Goal: Task Accomplishment & Management: Complete application form

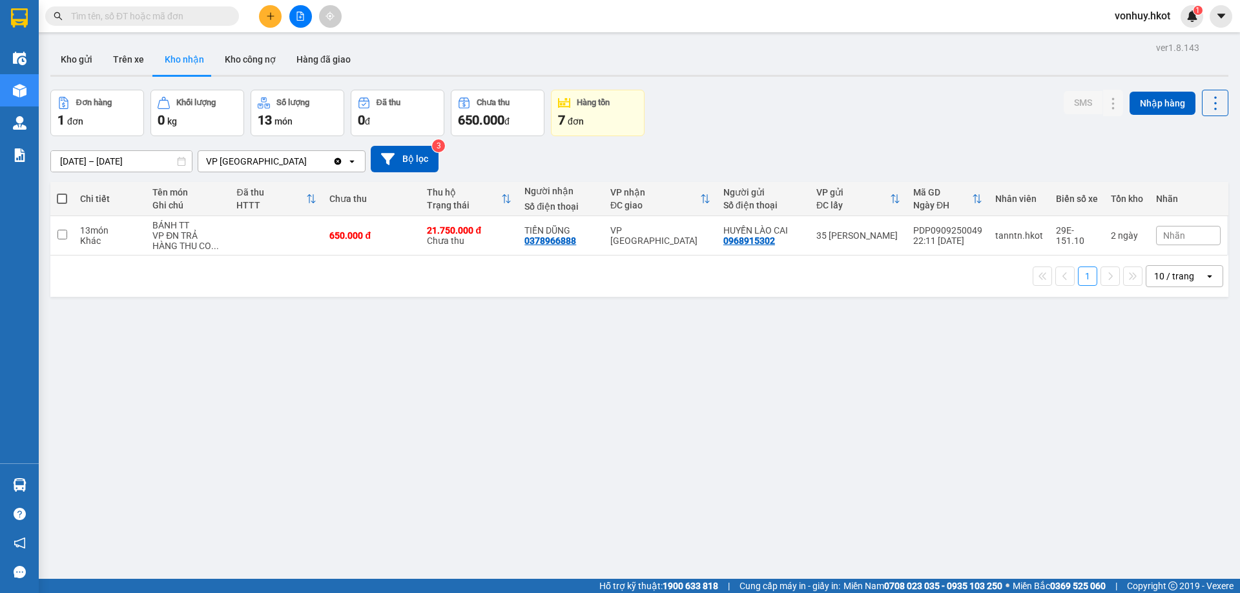
click at [270, 15] on icon "plus" at bounding box center [270, 16] width 9 height 9
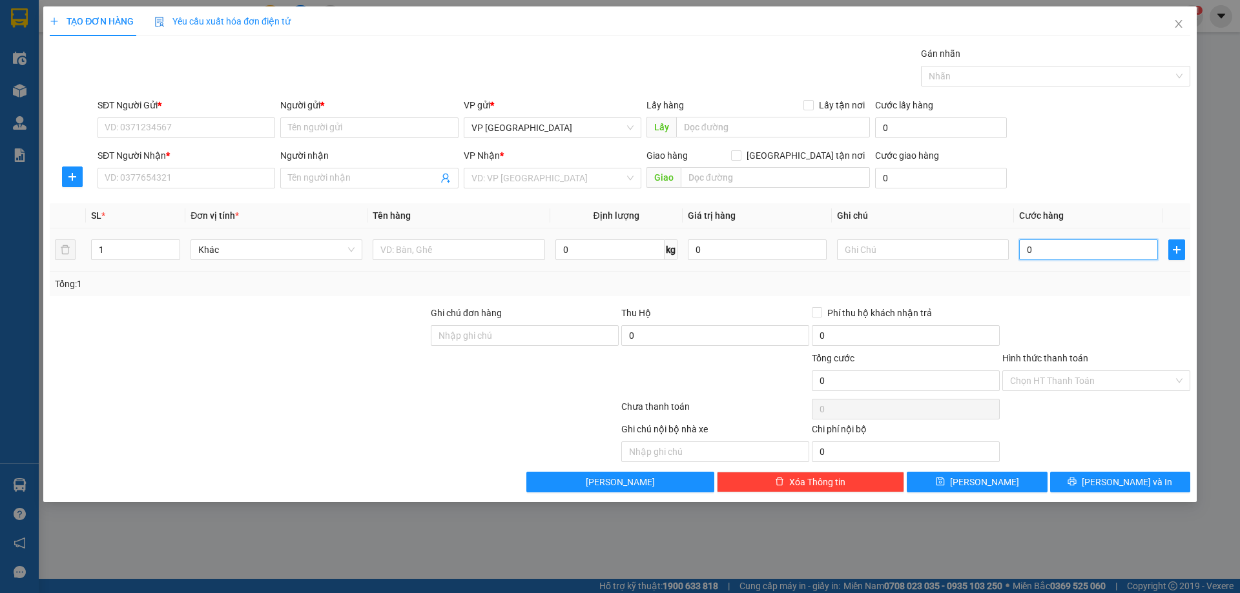
click at [1034, 255] on input "0" at bounding box center [1088, 250] width 139 height 21
type input "7"
type input "70"
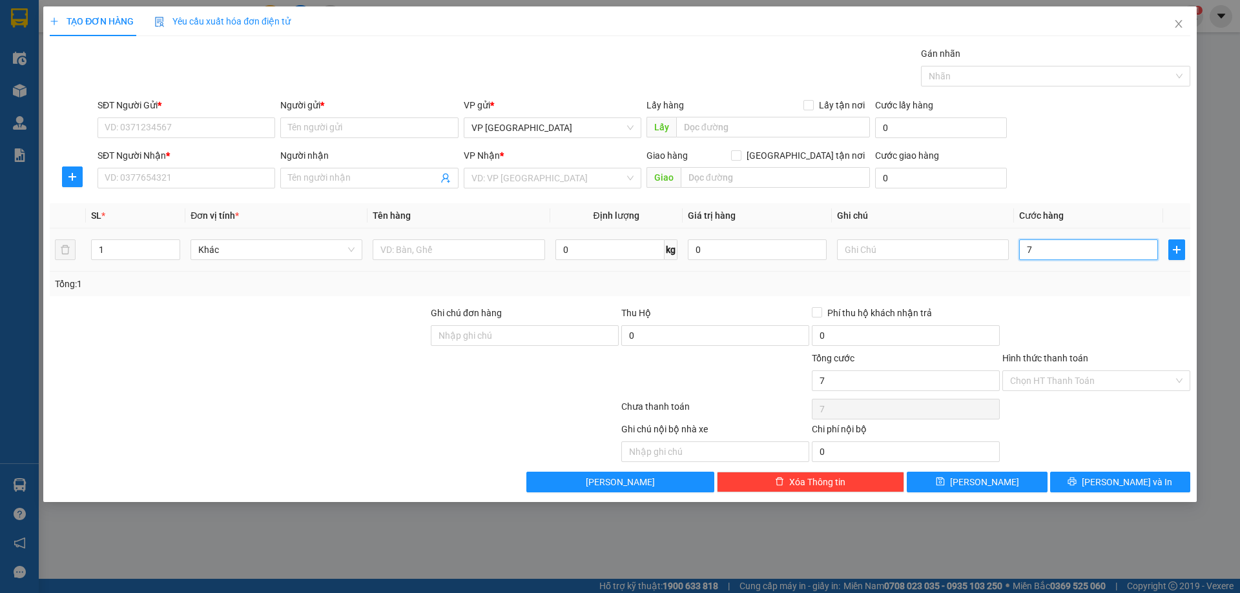
type input "70"
type input "700"
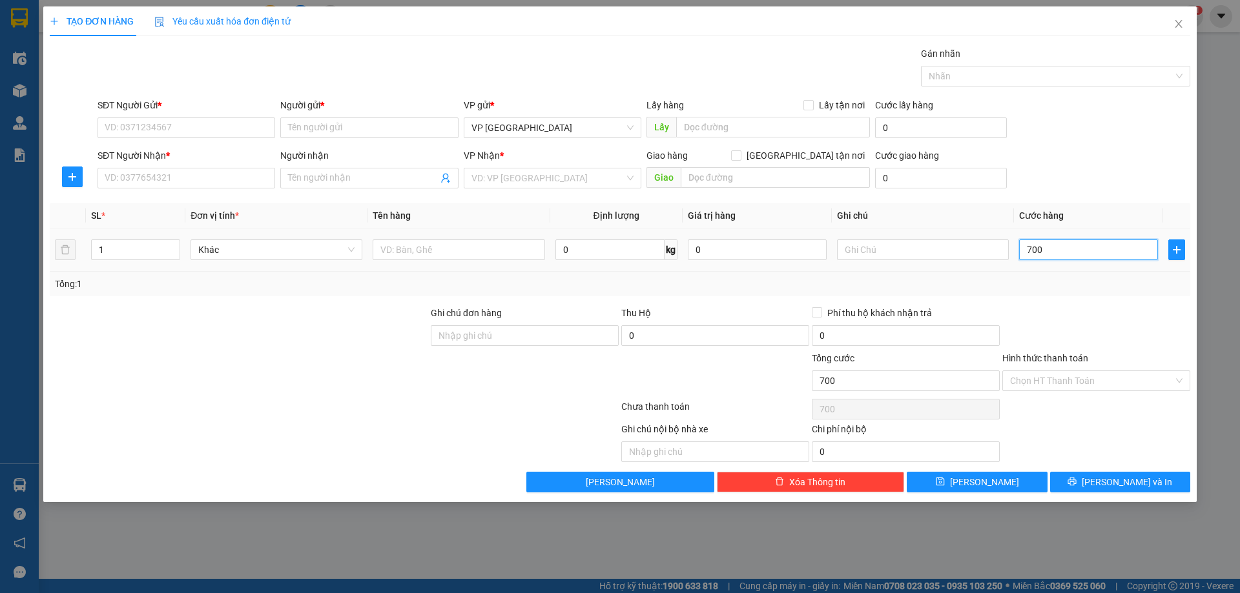
type input "7.000"
type input "70.000"
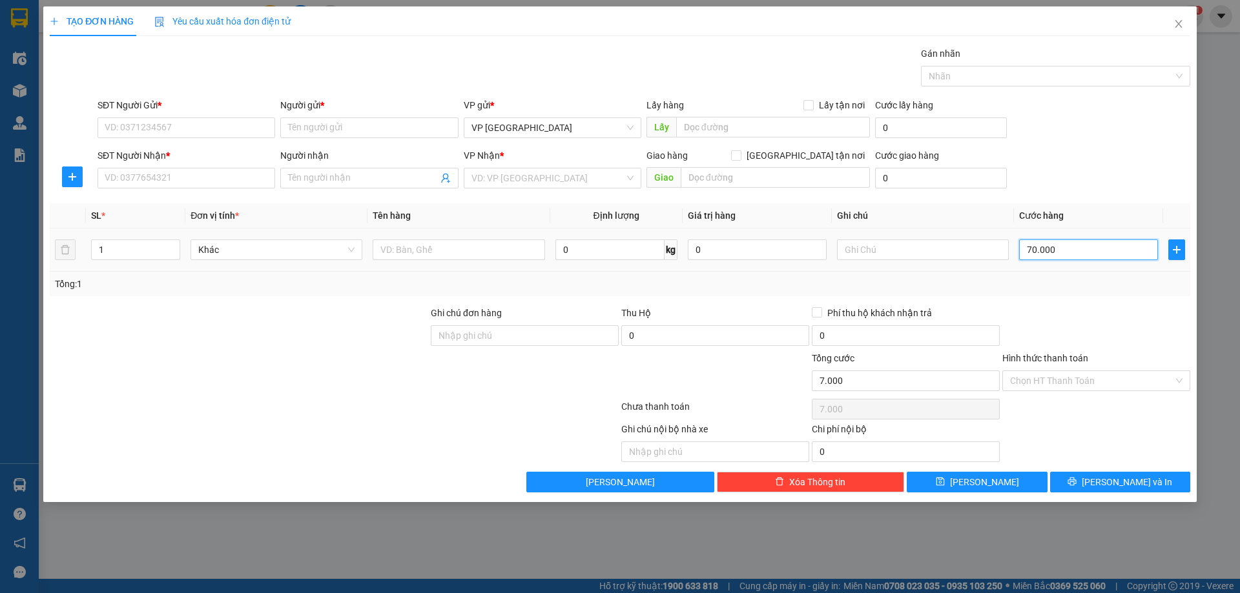
type input "70.000"
click at [418, 240] on div at bounding box center [459, 250] width 172 height 26
click at [413, 252] on input "text" at bounding box center [459, 250] width 172 height 21
type input "D"
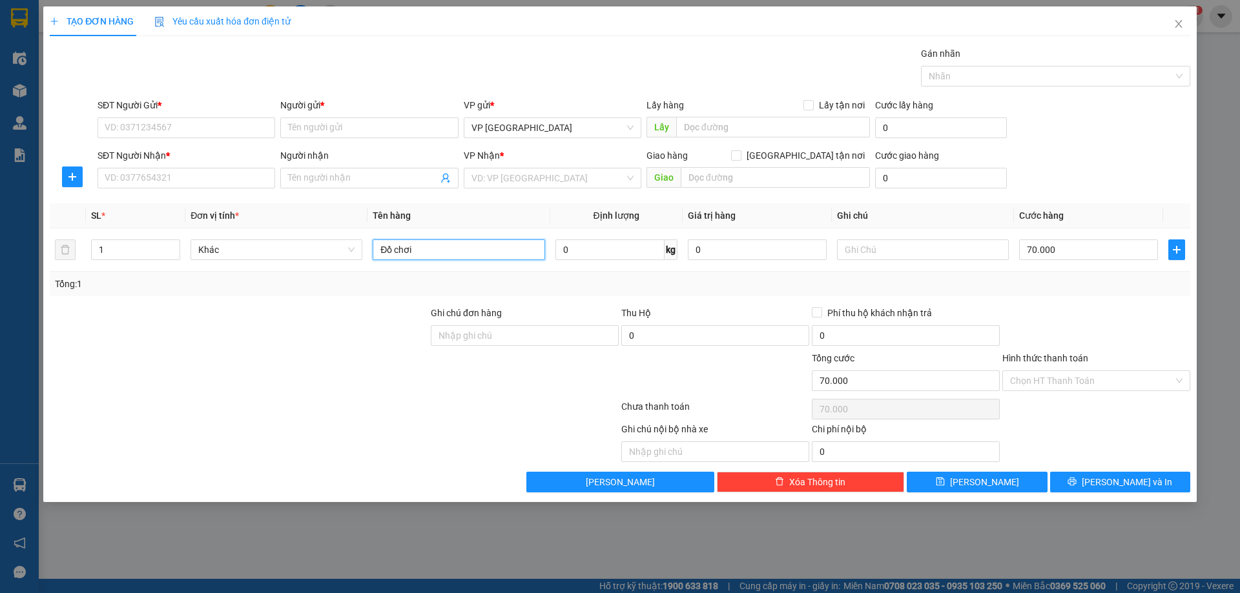
type input "Đồ chơi"
click at [353, 319] on div at bounding box center [238, 328] width 381 height 45
click at [364, 128] on input "Người gửi *" at bounding box center [369, 128] width 178 height 21
click at [184, 128] on input "SĐT Người Gửi *" at bounding box center [186, 128] width 178 height 21
click at [339, 140] on div "Người gửi * Tên người gửi" at bounding box center [369, 120] width 178 height 45
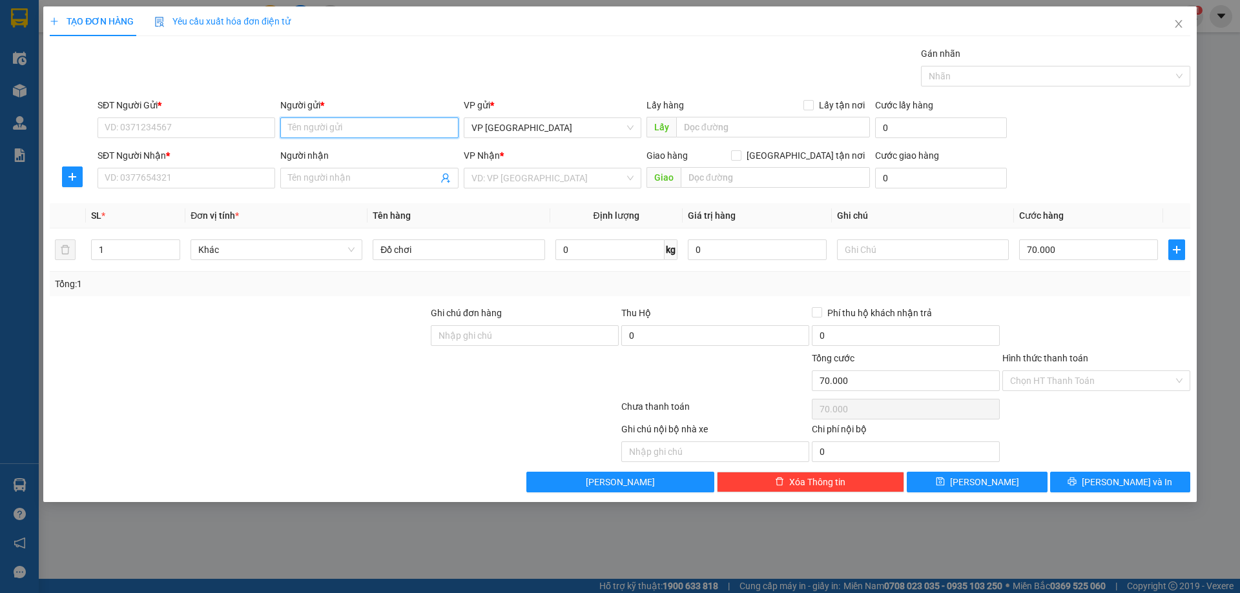
click at [326, 123] on input "Người gửi *" at bounding box center [369, 128] width 178 height 21
click at [196, 132] on input "SĐT Người Gửi *" at bounding box center [186, 128] width 178 height 21
click at [309, 127] on input "Người gửi *" at bounding box center [369, 128] width 178 height 21
type input "Hiệp Hội An"
click at [211, 125] on input "SĐT Người Gửi *" at bounding box center [186, 128] width 178 height 21
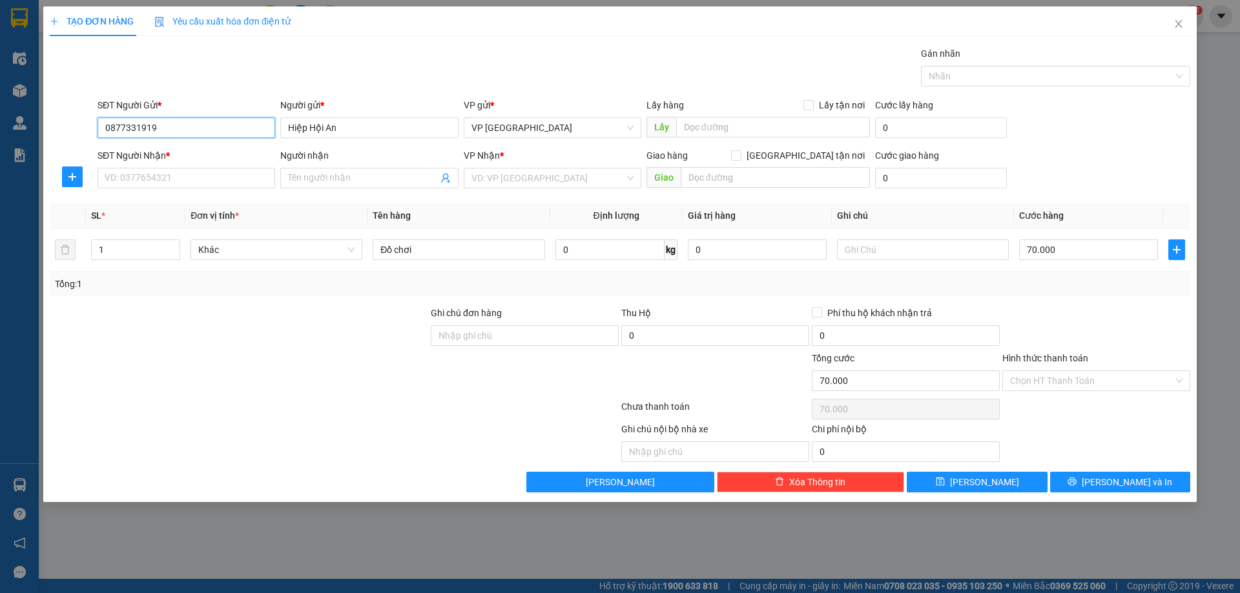
type input "0877331919"
click at [181, 181] on input "SĐT Người Nhận *" at bounding box center [186, 178] width 178 height 21
click at [397, 184] on input "Người nhận" at bounding box center [362, 178] width 149 height 14
type input "[PERSON_NAME]"
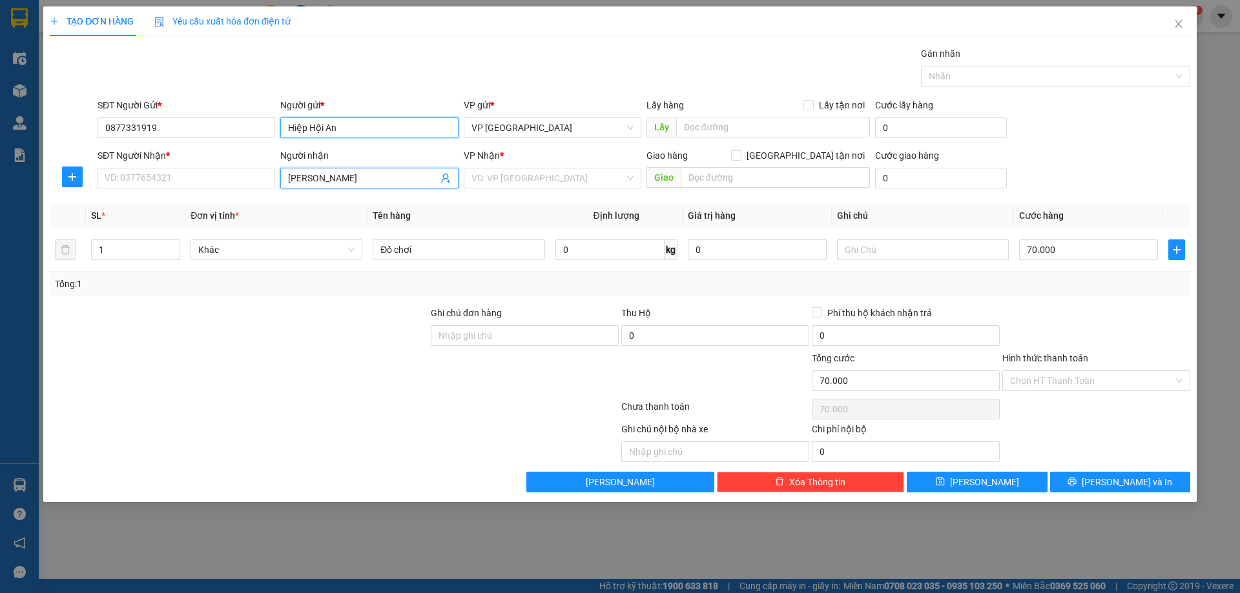
click at [356, 129] on input "Hiệp Hội An" at bounding box center [369, 128] width 178 height 21
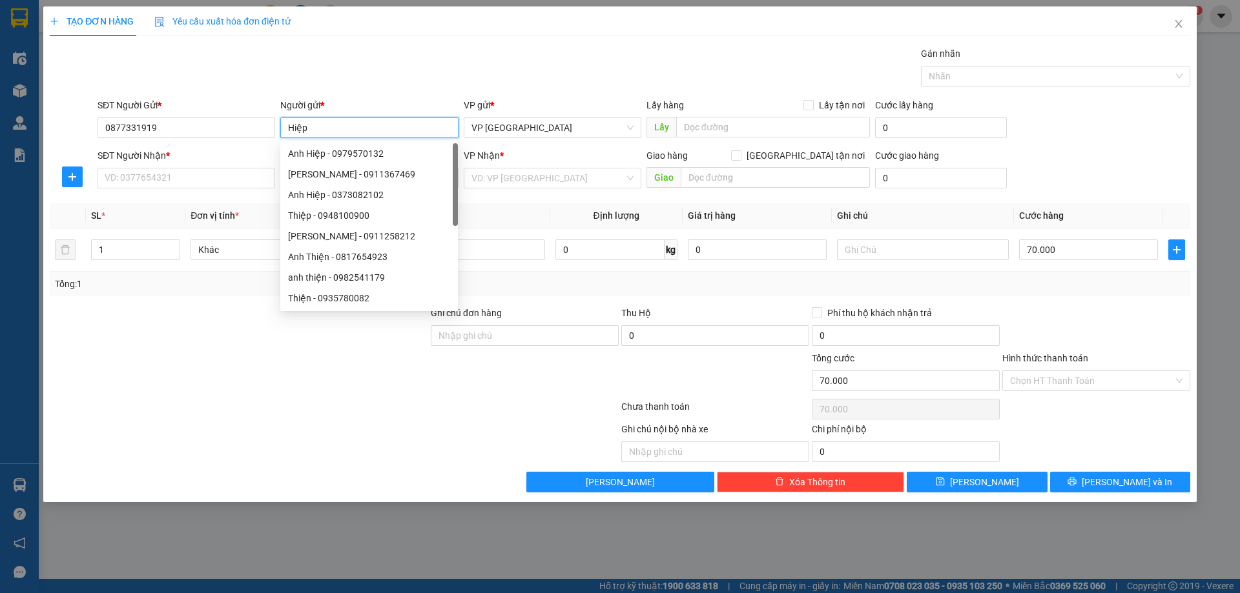
type input "Hiệp"
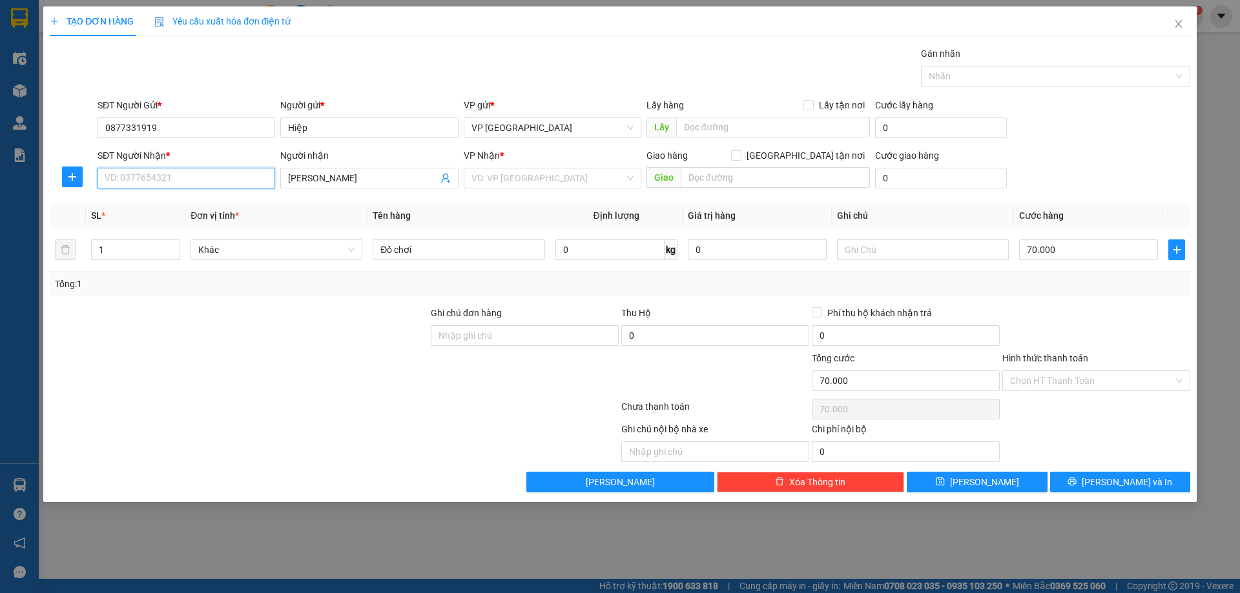
click at [191, 183] on input "SĐT Người Nhận *" at bounding box center [186, 178] width 178 height 21
type input "09644511583"
click at [122, 178] on input "09644511583" at bounding box center [186, 178] width 178 height 21
click at [133, 179] on input "09644511583" at bounding box center [186, 178] width 178 height 21
drag, startPoint x: 146, startPoint y: 179, endPoint x: 229, endPoint y: 180, distance: 83.3
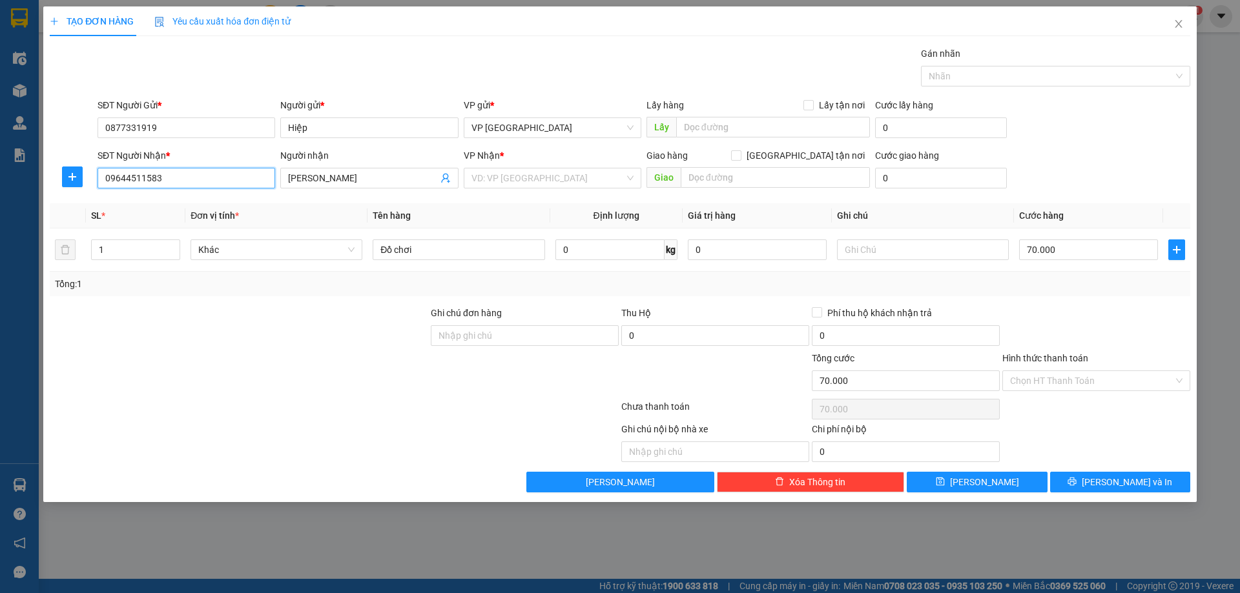
click at [162, 179] on input "09644511583" at bounding box center [186, 178] width 178 height 21
click at [229, 180] on input "09644511583" at bounding box center [186, 178] width 178 height 21
click at [484, 177] on input "search" at bounding box center [547, 178] width 153 height 19
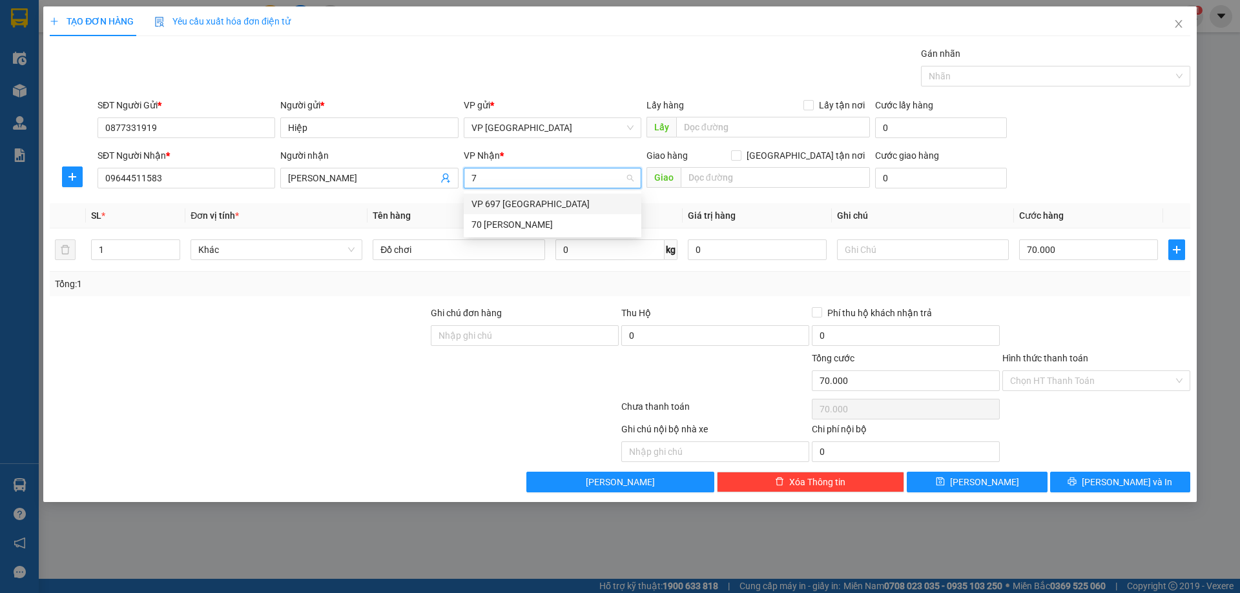
type input "70"
click at [571, 205] on div "70 [PERSON_NAME]" at bounding box center [552, 204] width 162 height 14
click at [347, 333] on div at bounding box center [238, 328] width 381 height 45
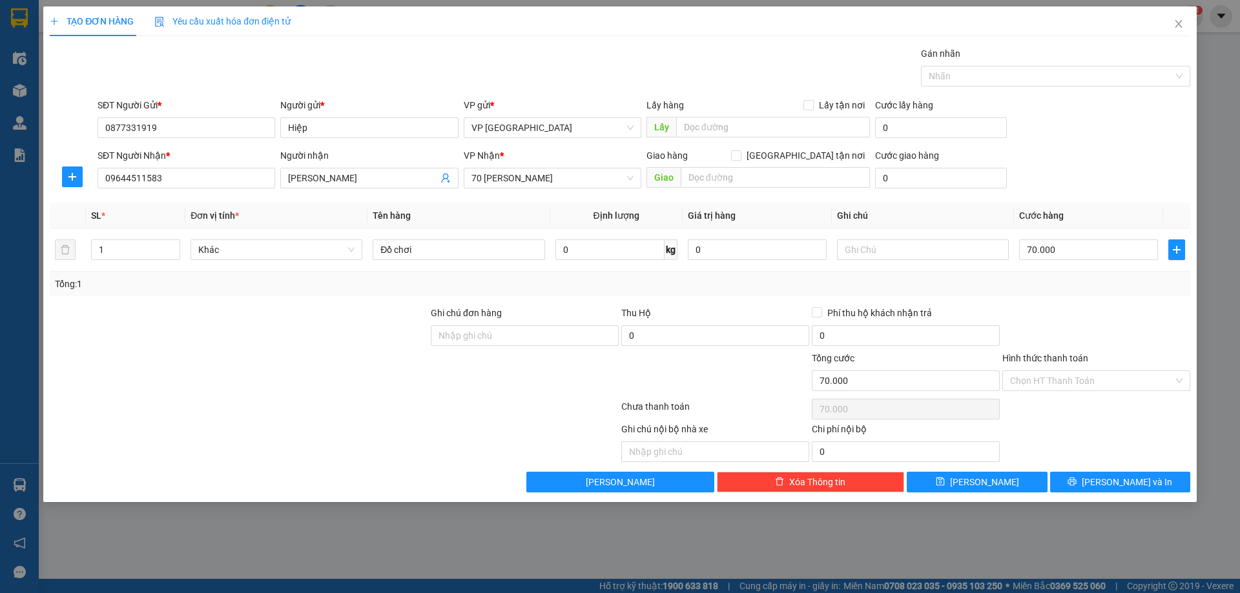
click at [283, 302] on div "Transit Pickup Surcharge Ids Transit Deliver Surcharge Ids Transit Deliver Surc…" at bounding box center [620, 269] width 1140 height 446
click at [1100, 475] on button "[PERSON_NAME] và In" at bounding box center [1120, 482] width 140 height 21
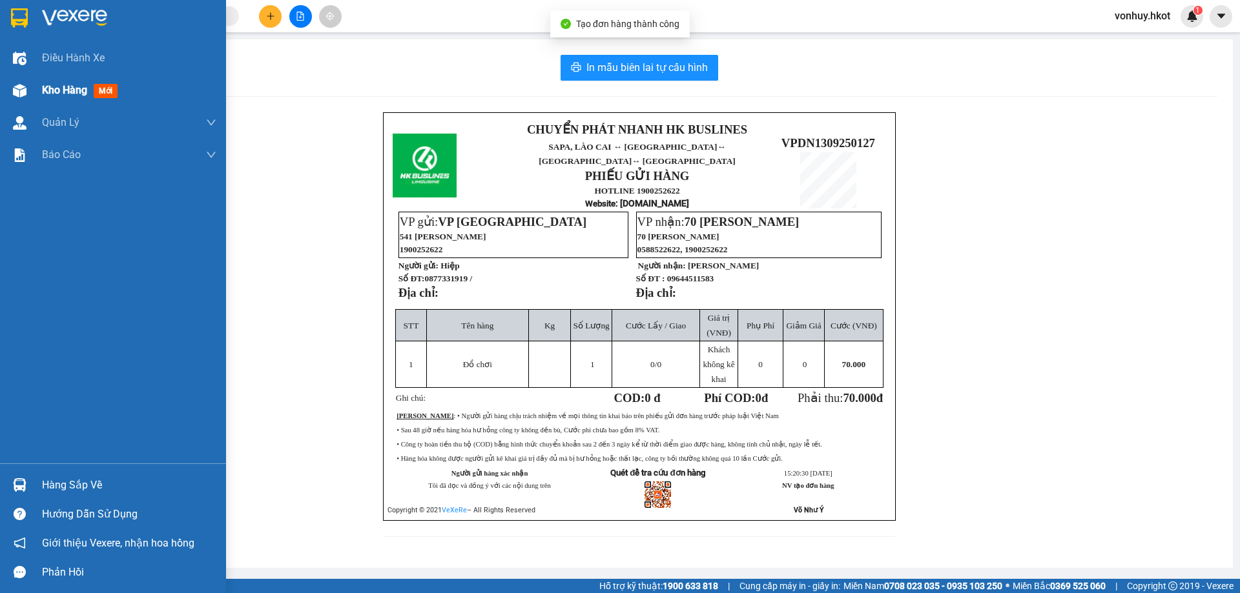
click at [70, 91] on span "Kho hàng" at bounding box center [64, 90] width 45 height 12
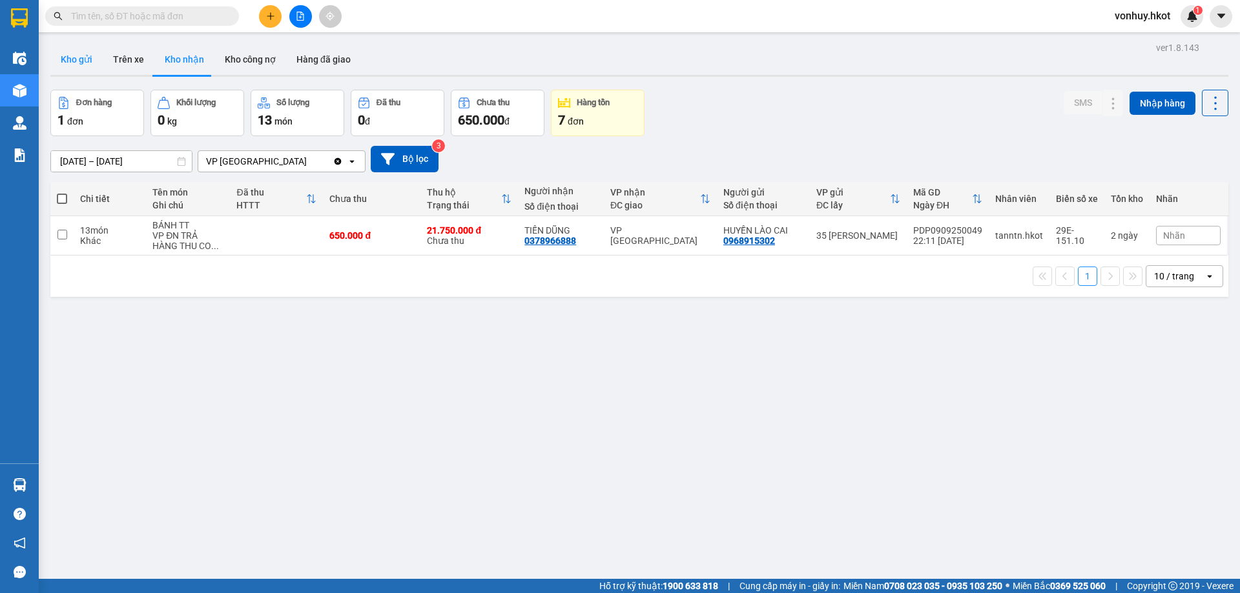
click at [85, 59] on button "Kho gửi" at bounding box center [76, 59] width 52 height 31
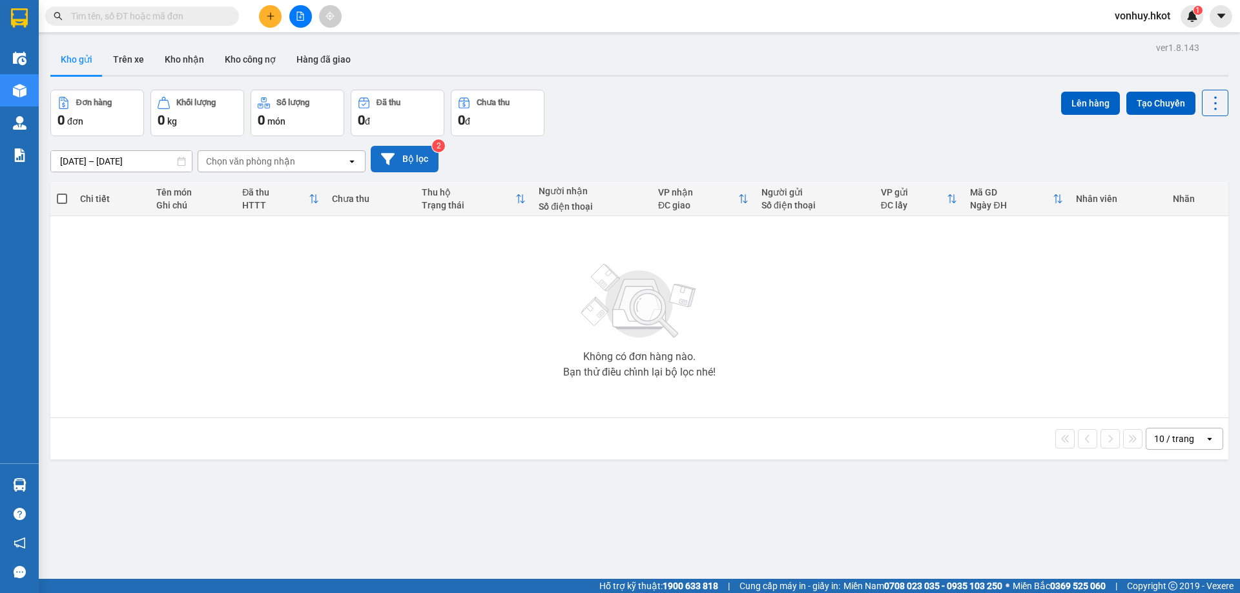
click at [384, 161] on icon at bounding box center [388, 159] width 14 height 14
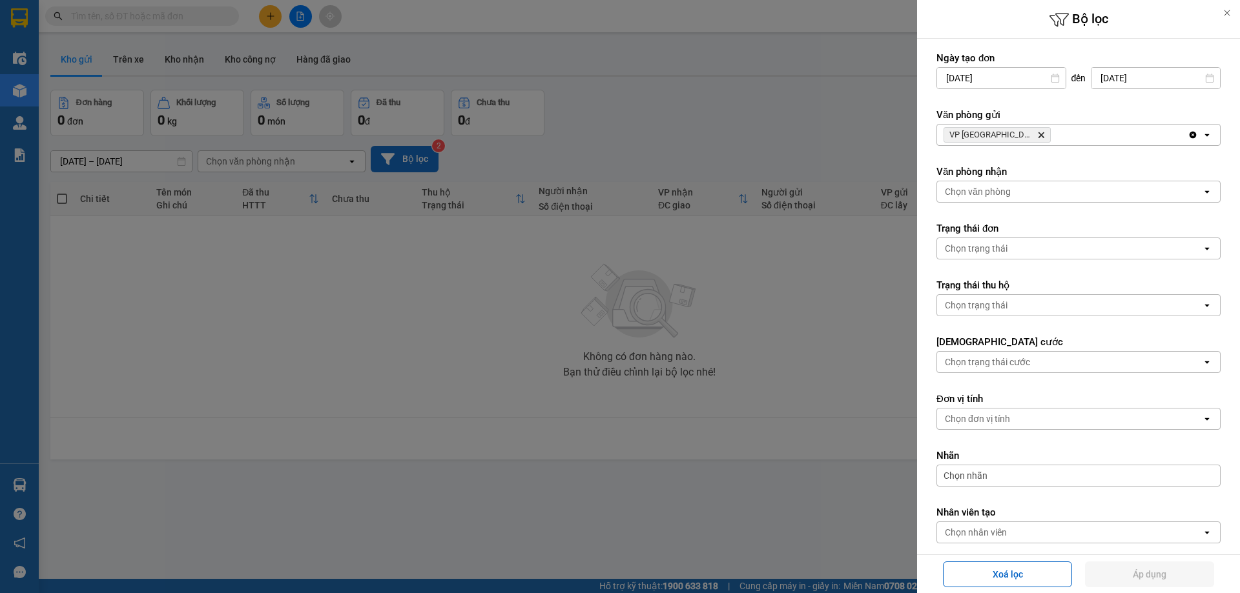
click at [239, 283] on div at bounding box center [620, 296] width 1240 height 593
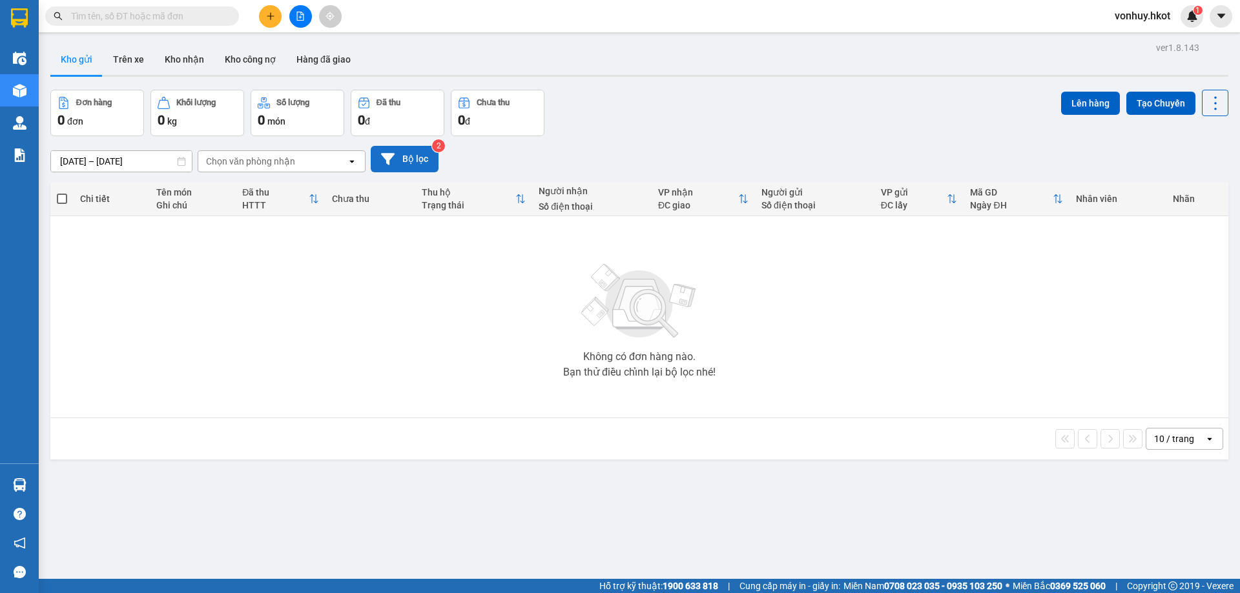
click at [167, 159] on input "[DATE] – [DATE]" at bounding box center [121, 161] width 141 height 21
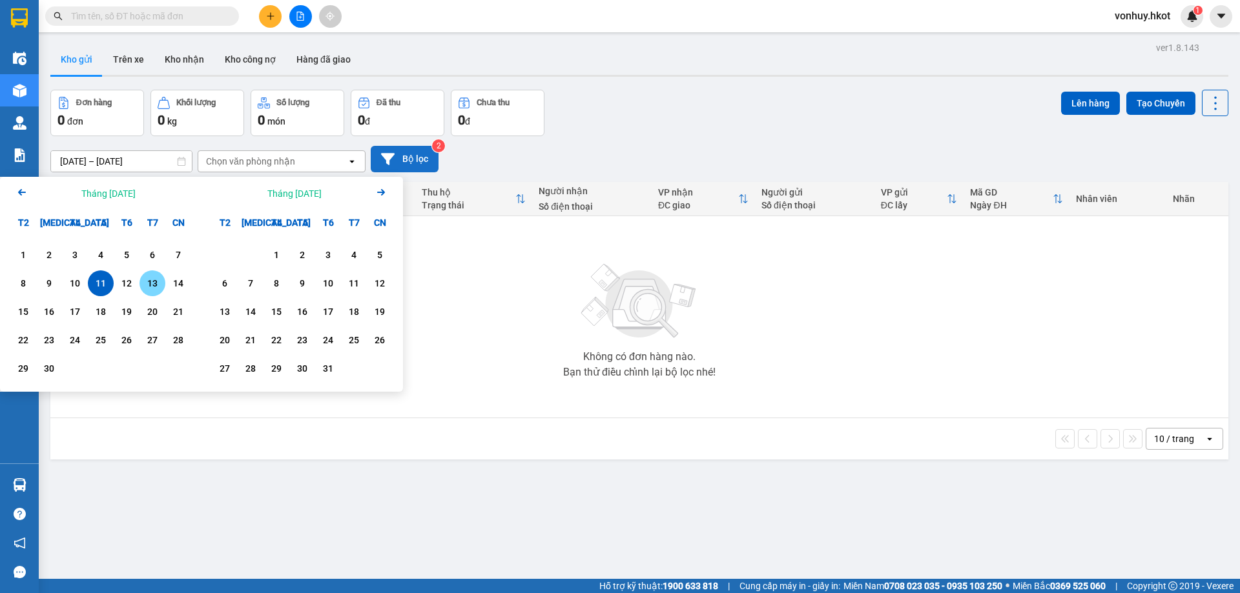
click at [150, 285] on div "13" at bounding box center [152, 283] width 18 height 15
click at [97, 284] on div "11" at bounding box center [101, 283] width 18 height 15
type input "[DATE] – [DATE]"
